Goal: Task Accomplishment & Management: Manage account settings

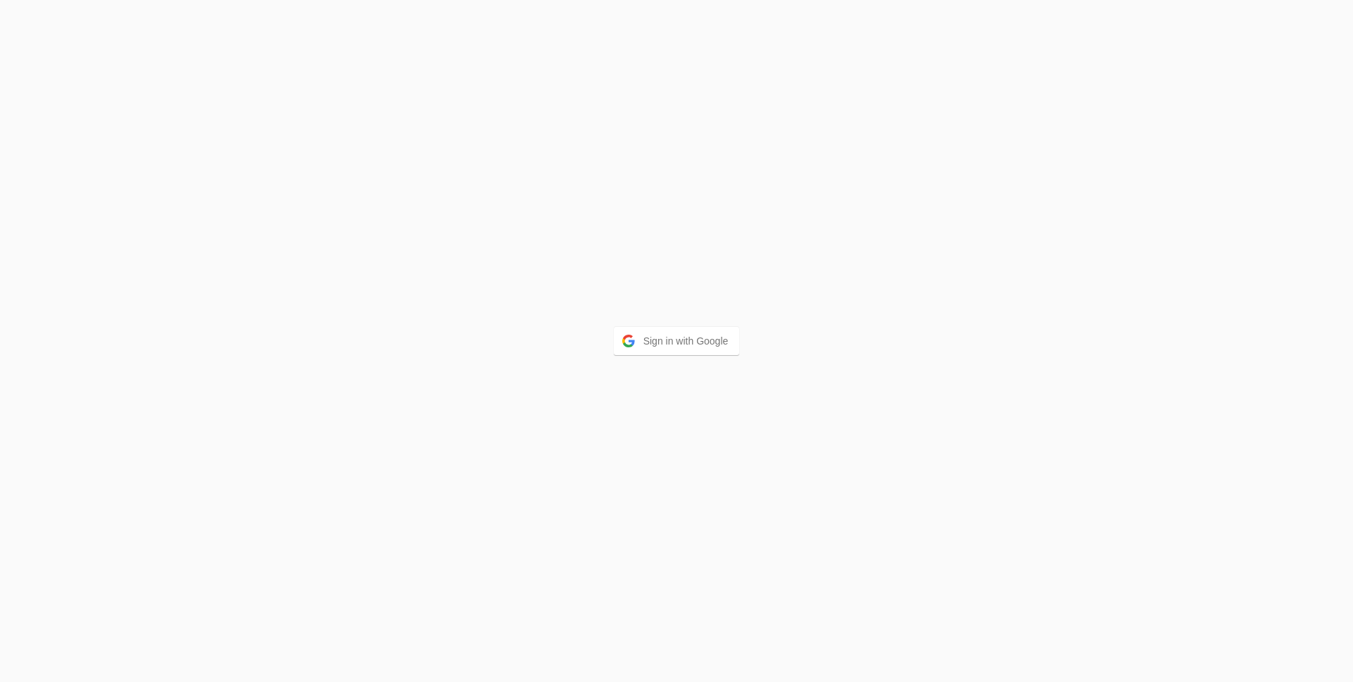
drag, startPoint x: 0, startPoint y: 0, endPoint x: 667, endPoint y: 325, distance: 741.6
click at [666, 325] on div "Sign in with Google" at bounding box center [676, 341] width 1353 height 682
click at [669, 332] on button "Sign in with Google" at bounding box center [677, 341] width 126 height 28
